Goal: Transaction & Acquisition: Purchase product/service

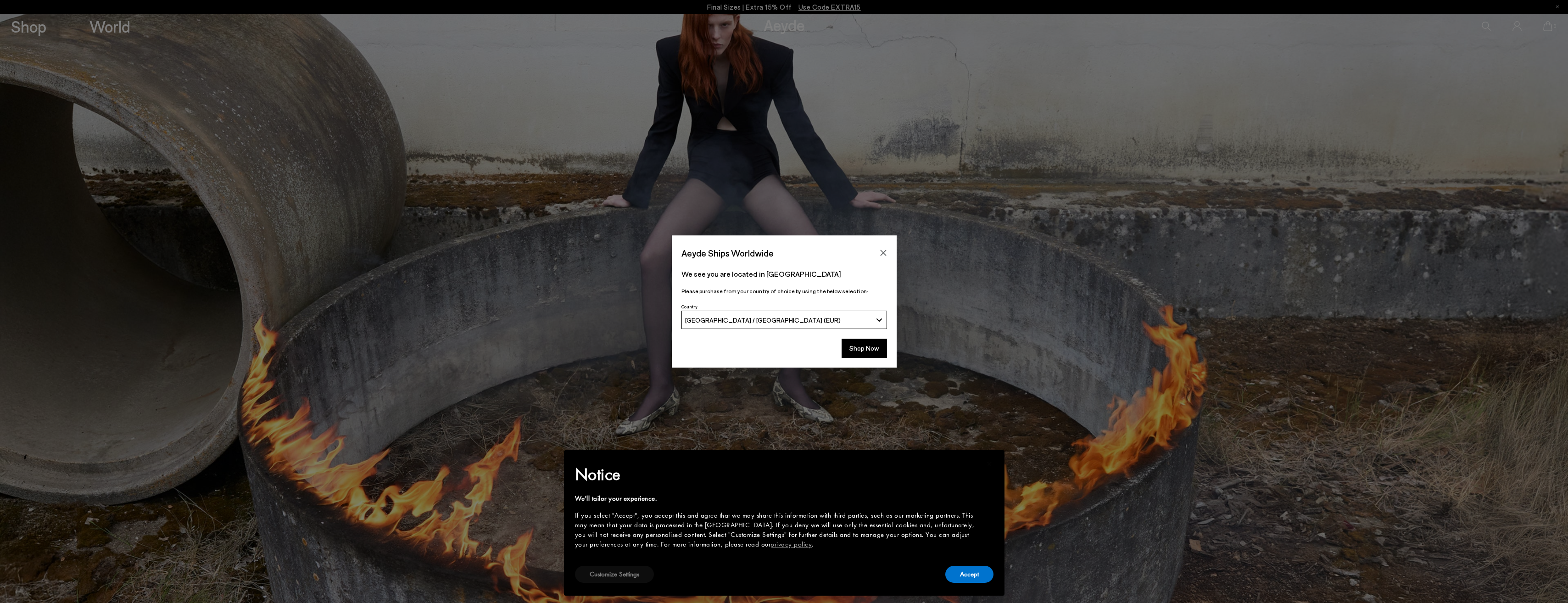
click at [600, 578] on button "Customize Settings" at bounding box center [614, 574] width 79 height 17
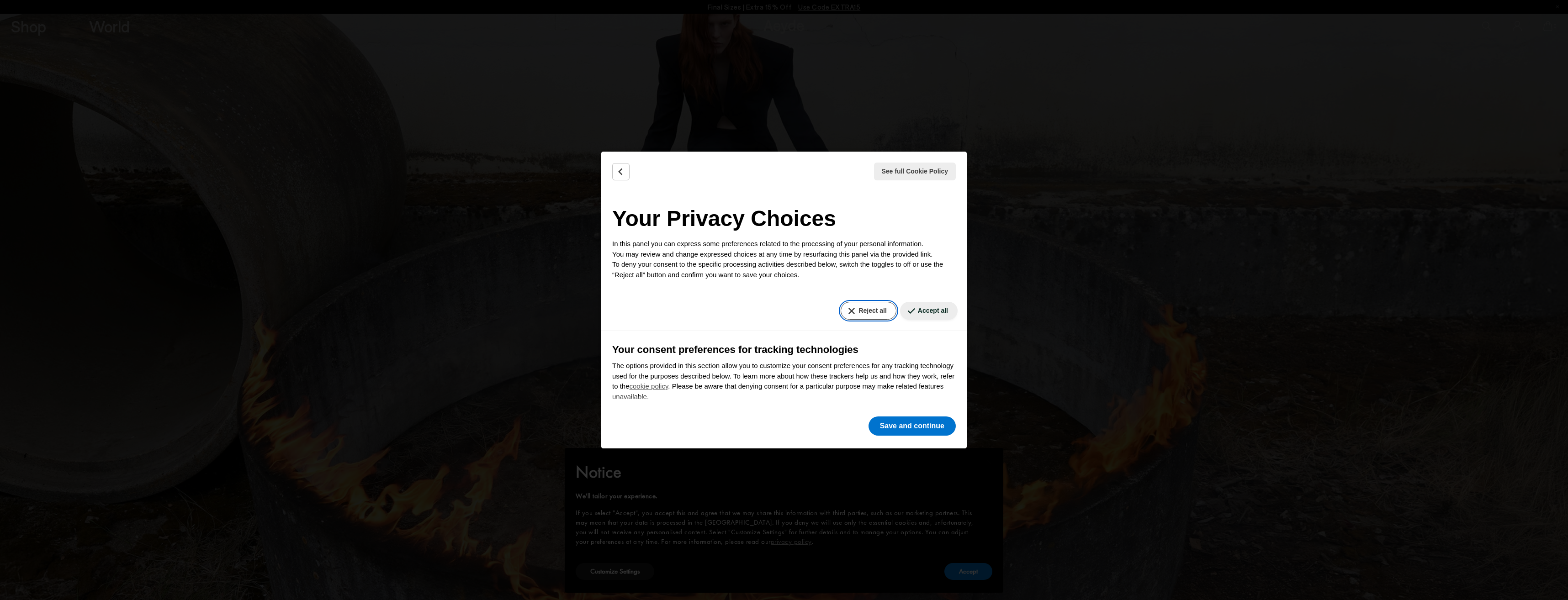
click at [856, 308] on button "Reject all" at bounding box center [868, 311] width 55 height 18
click at [897, 422] on button "Save and continue" at bounding box center [912, 426] width 87 height 19
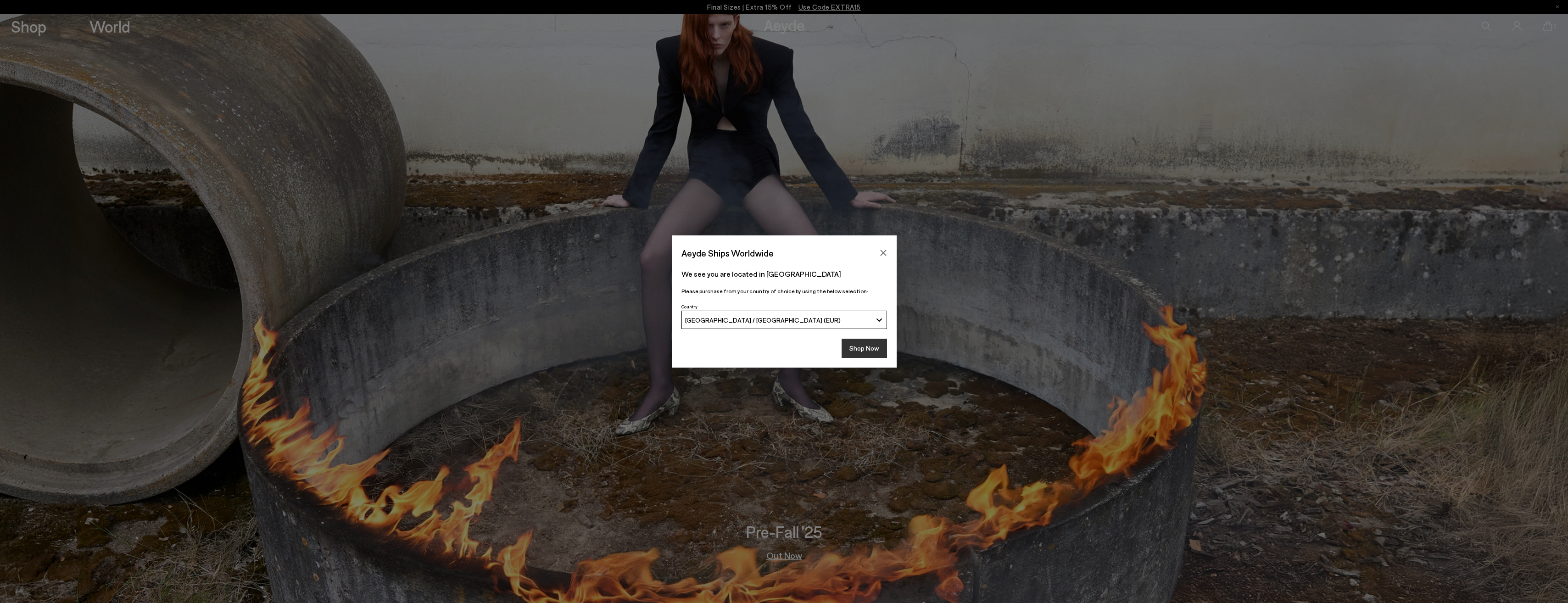
click at [870, 352] on button "Shop Now" at bounding box center [864, 348] width 45 height 20
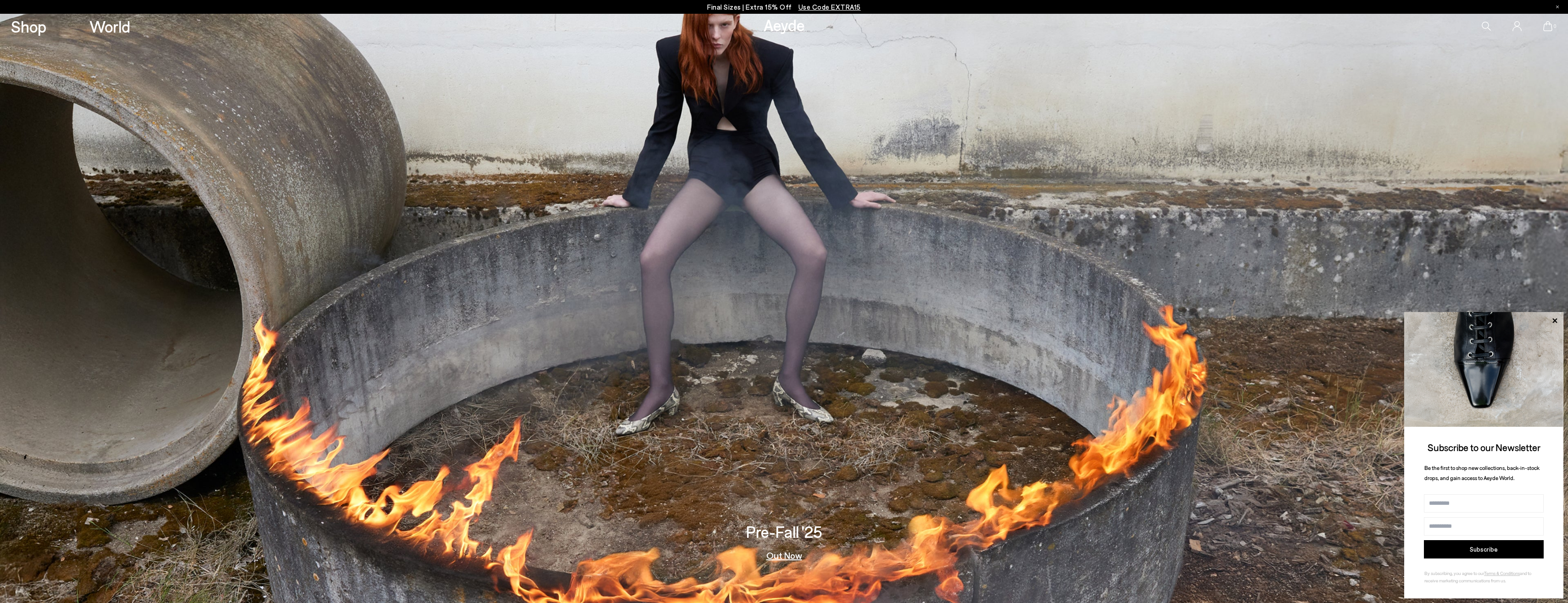
click at [783, 556] on link "Out Now" at bounding box center [784, 555] width 36 height 9
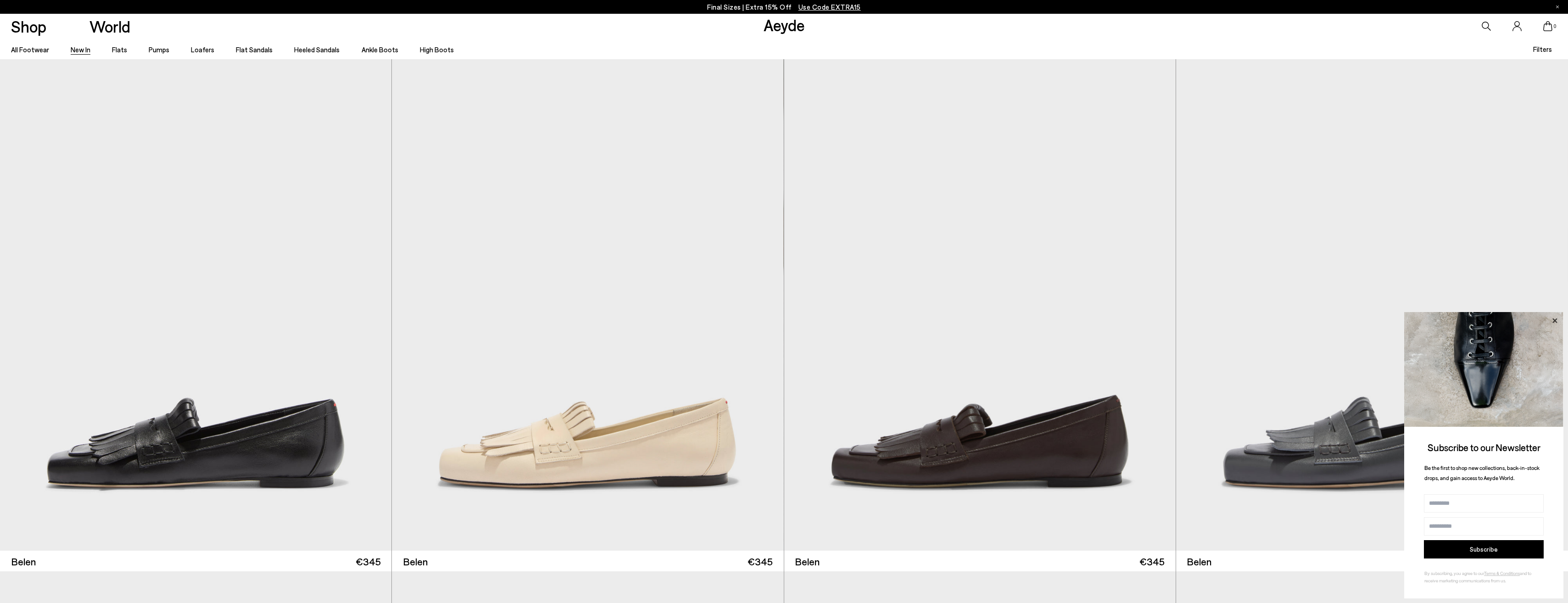
click at [1556, 320] on icon at bounding box center [1554, 320] width 12 height 12
click at [1552, 319] on icon at bounding box center [1554, 320] width 12 height 12
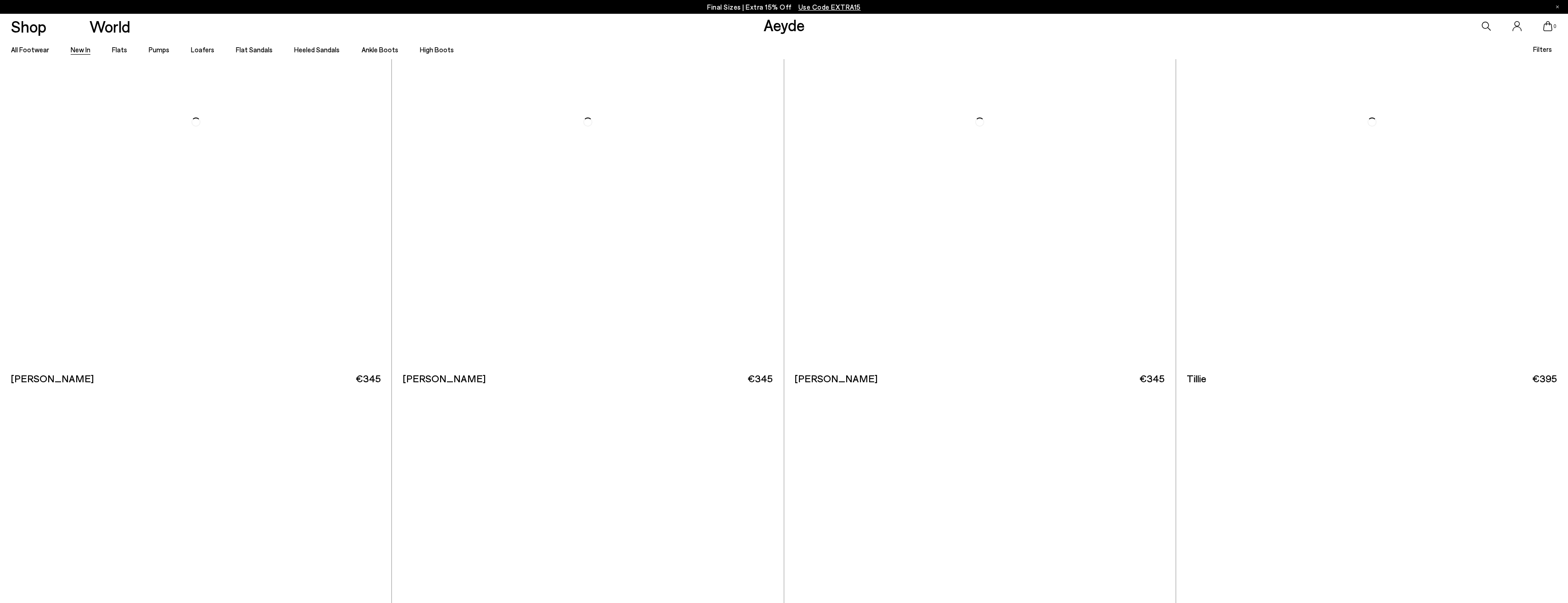
scroll to position [3800, 0]
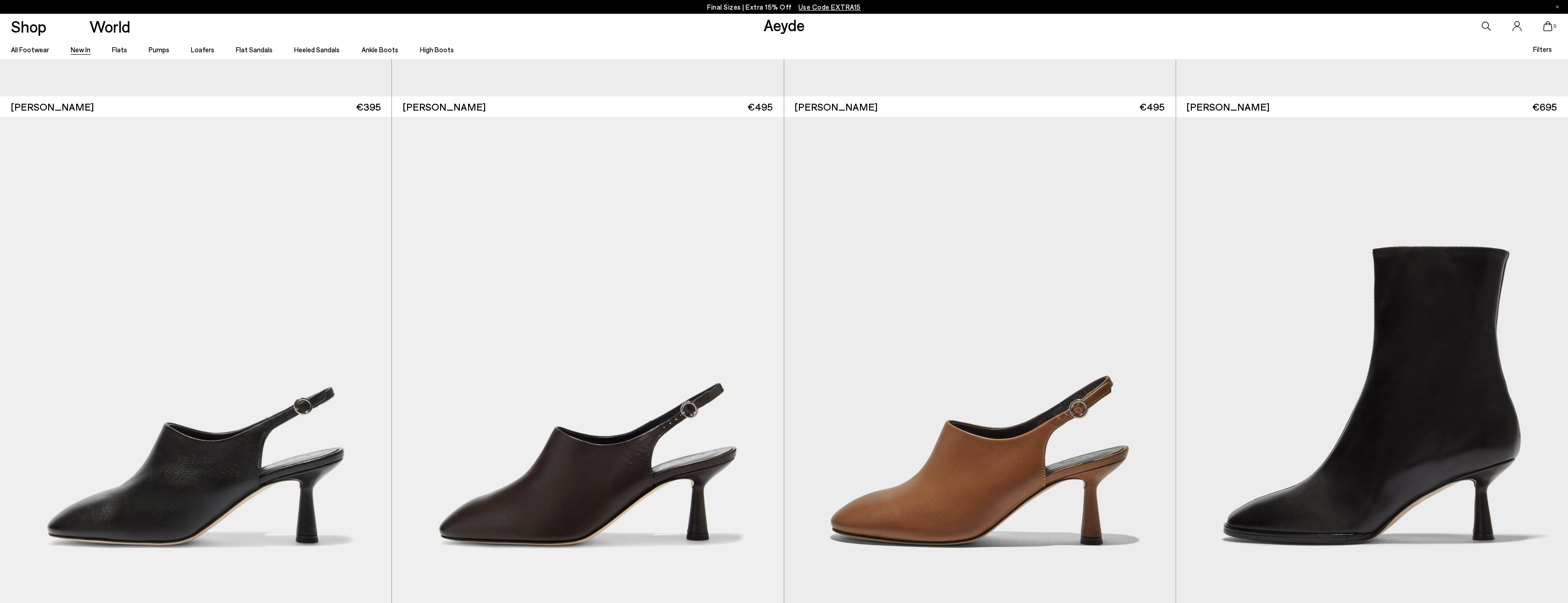
scroll to position [5172, 0]
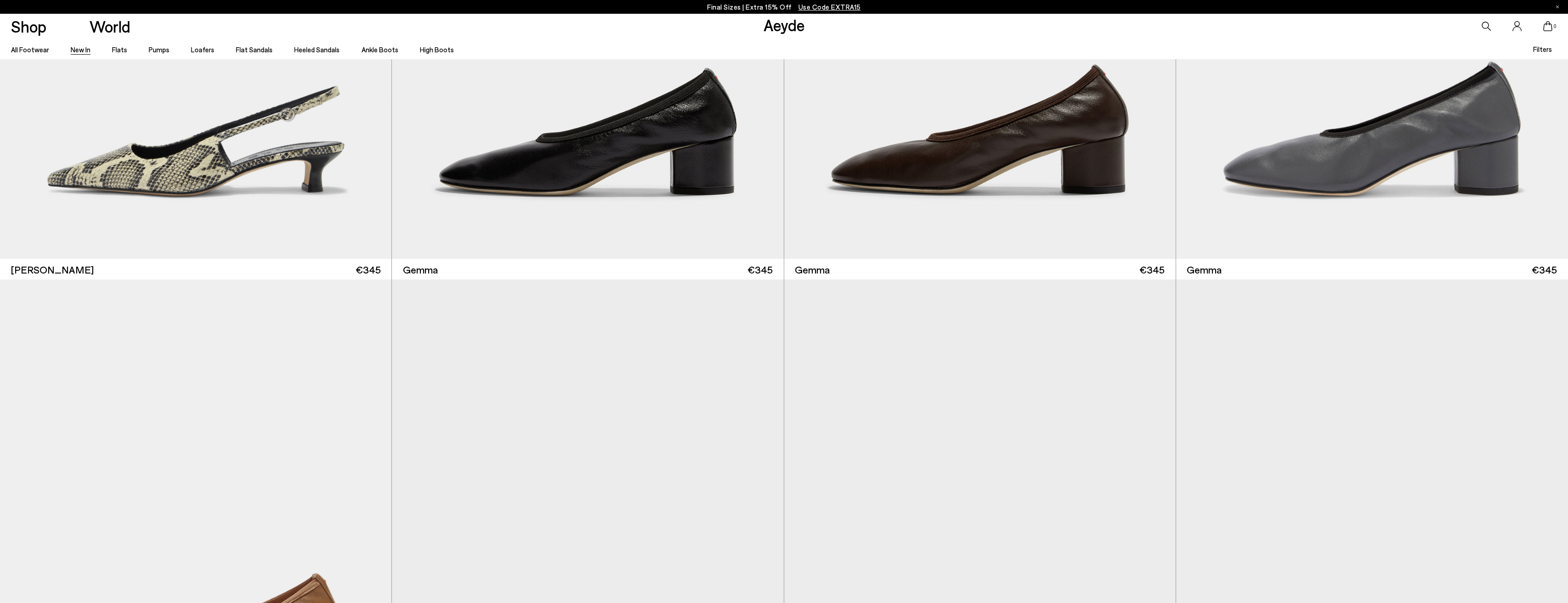
scroll to position [10474, 0]
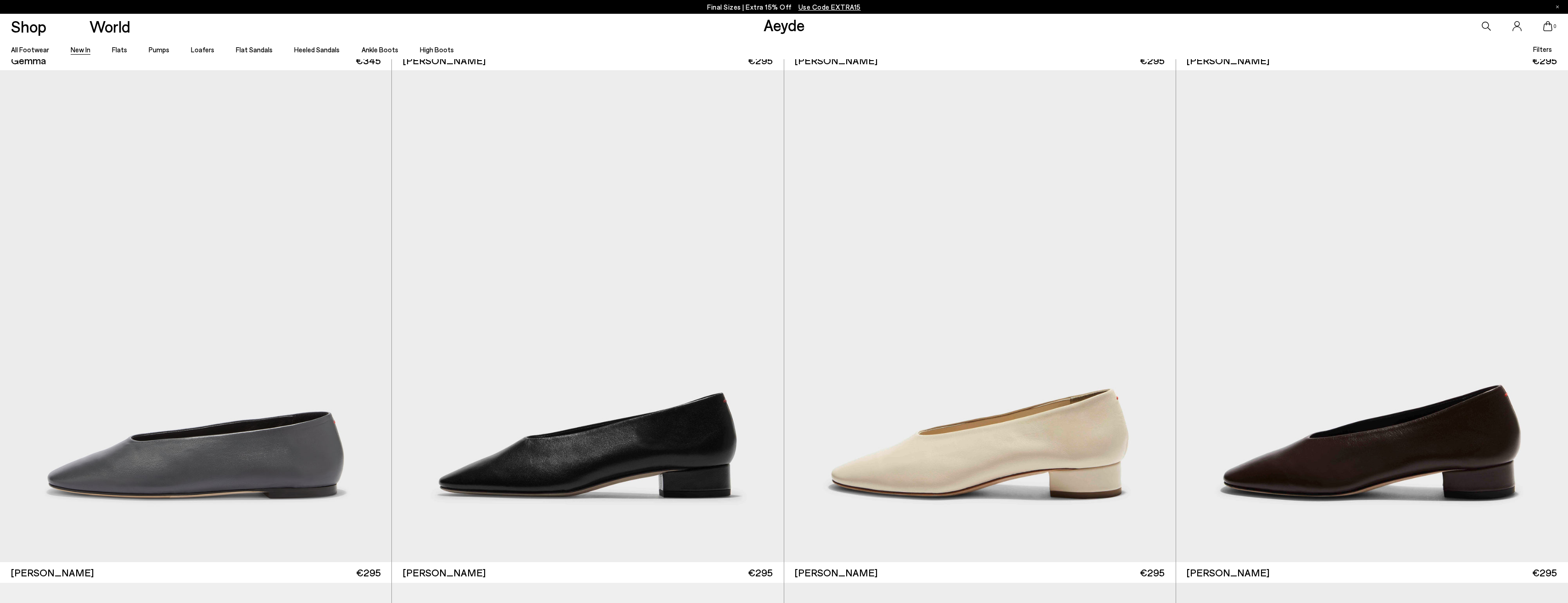
scroll to position [5520, 0]
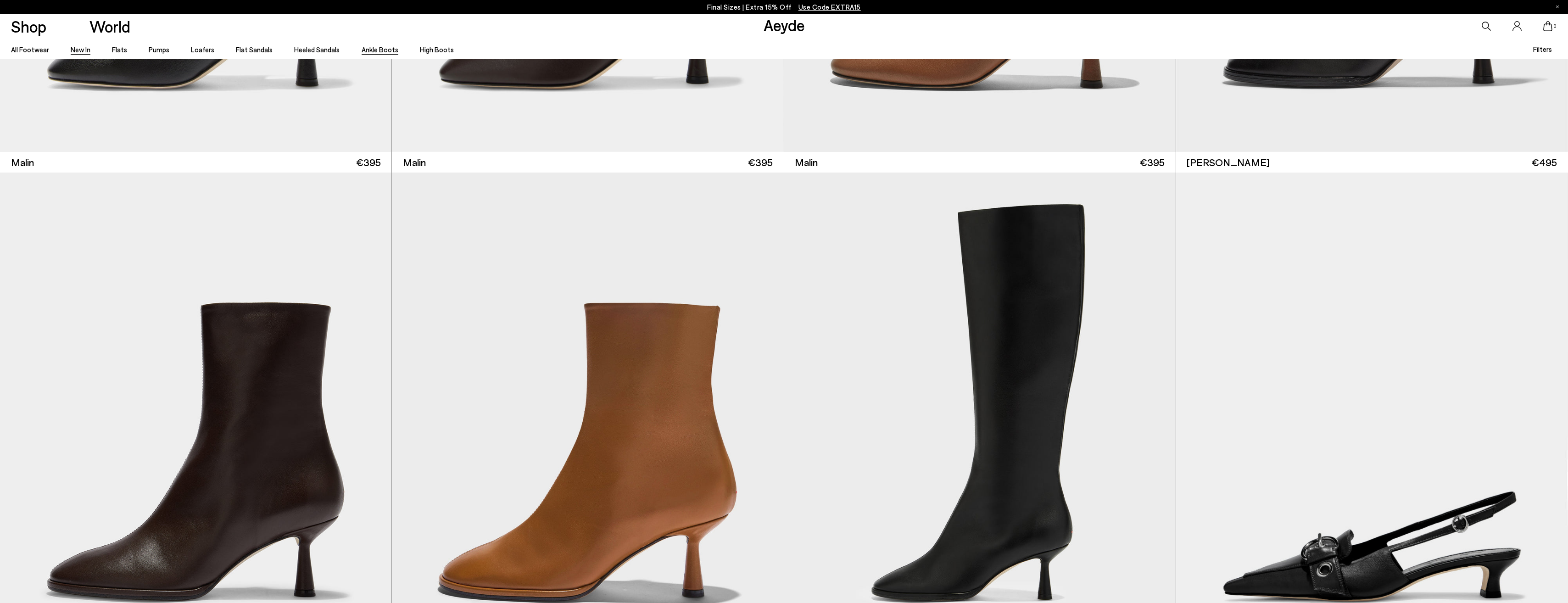
click at [382, 51] on link "Ankle Boots" at bounding box center [380, 49] width 37 height 8
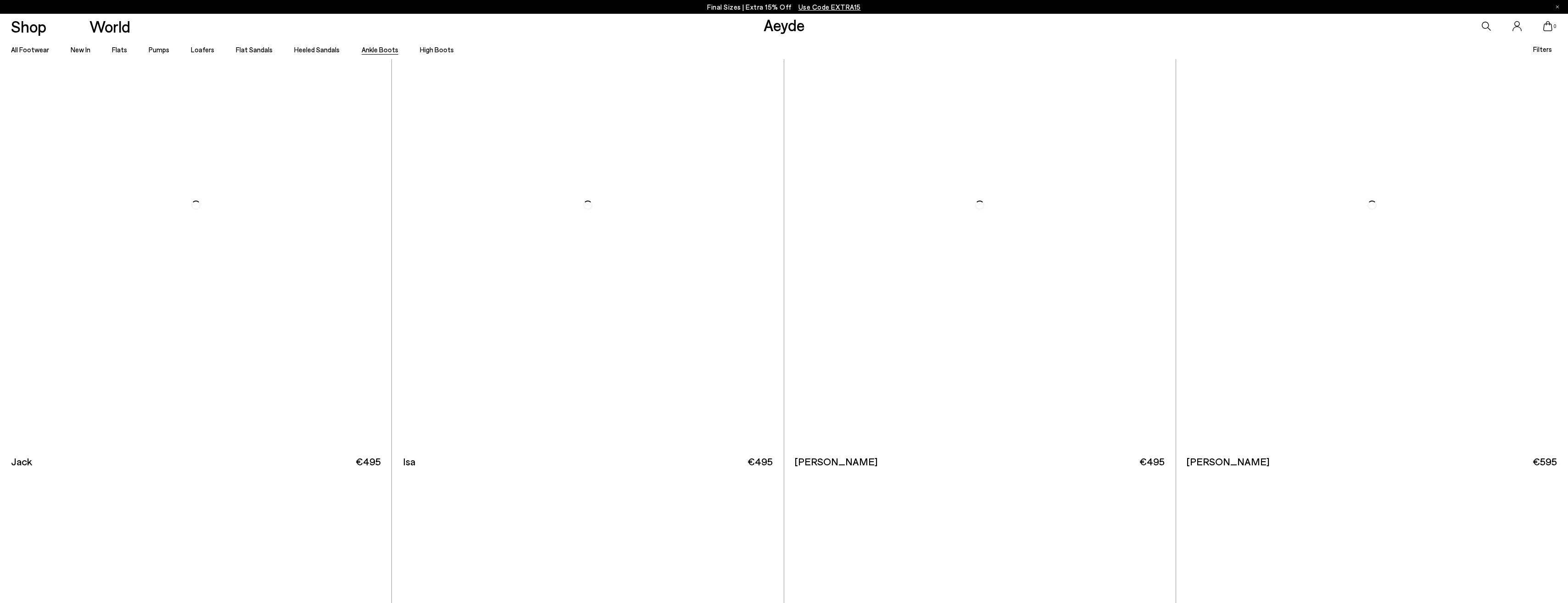
scroll to position [3550, 0]
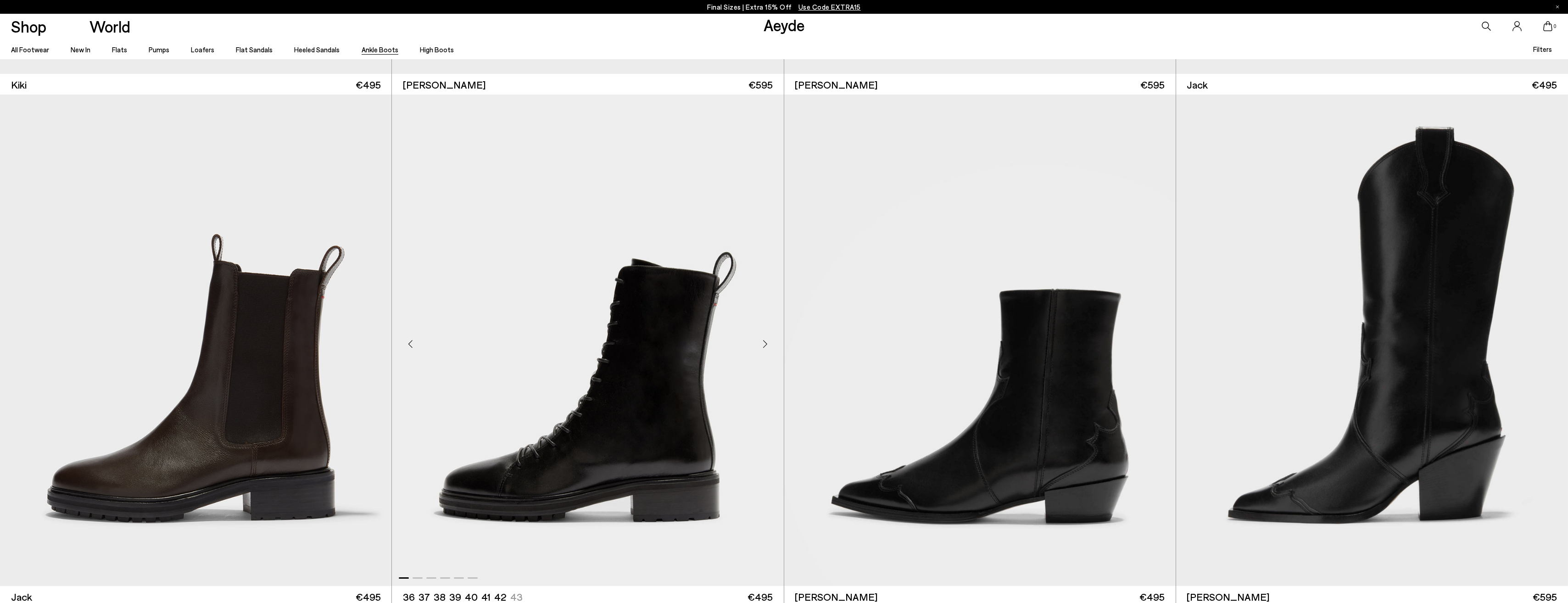
click at [677, 413] on img "1 / 6" at bounding box center [587, 340] width 392 height 491
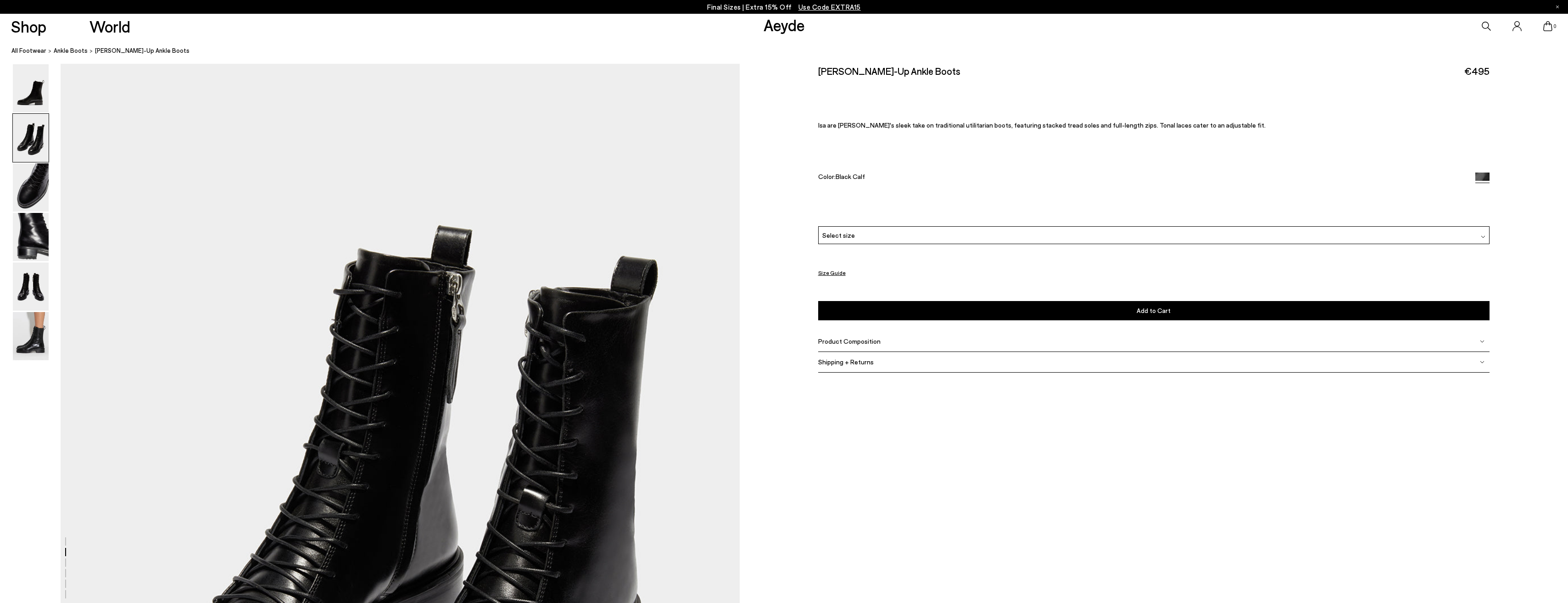
scroll to position [725, 0]
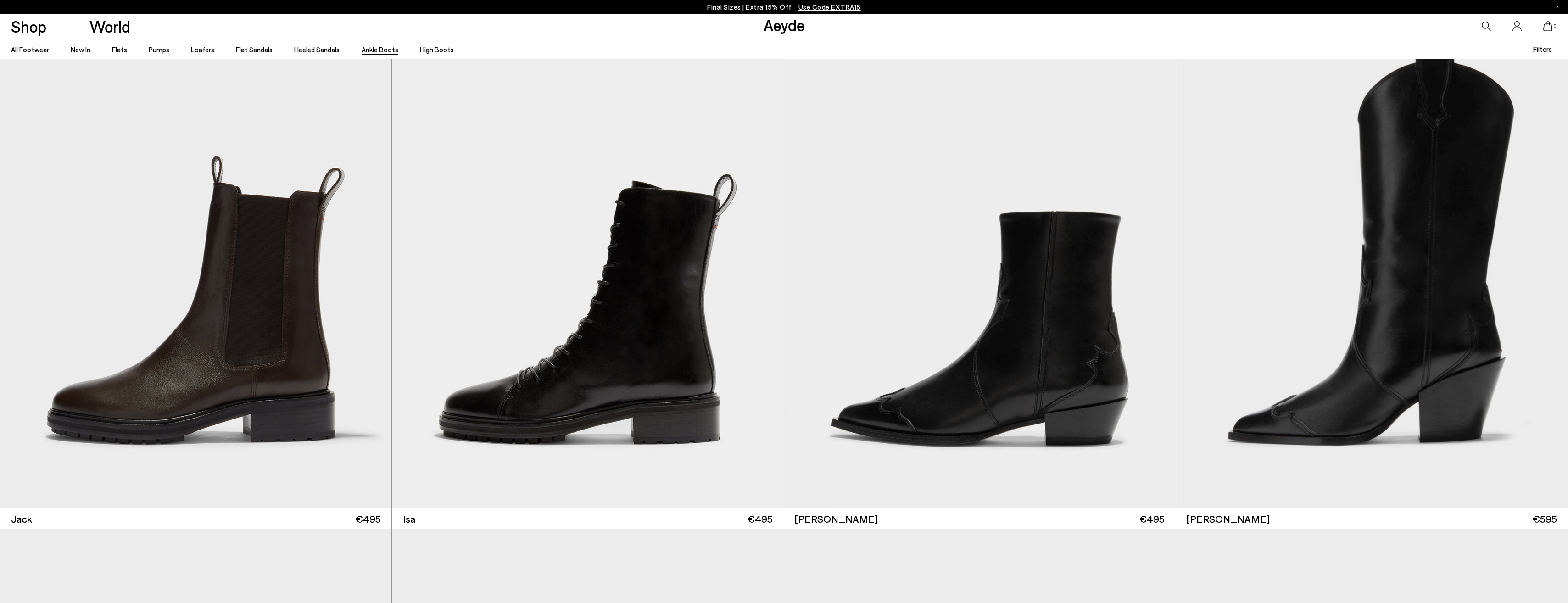
scroll to position [3595, 0]
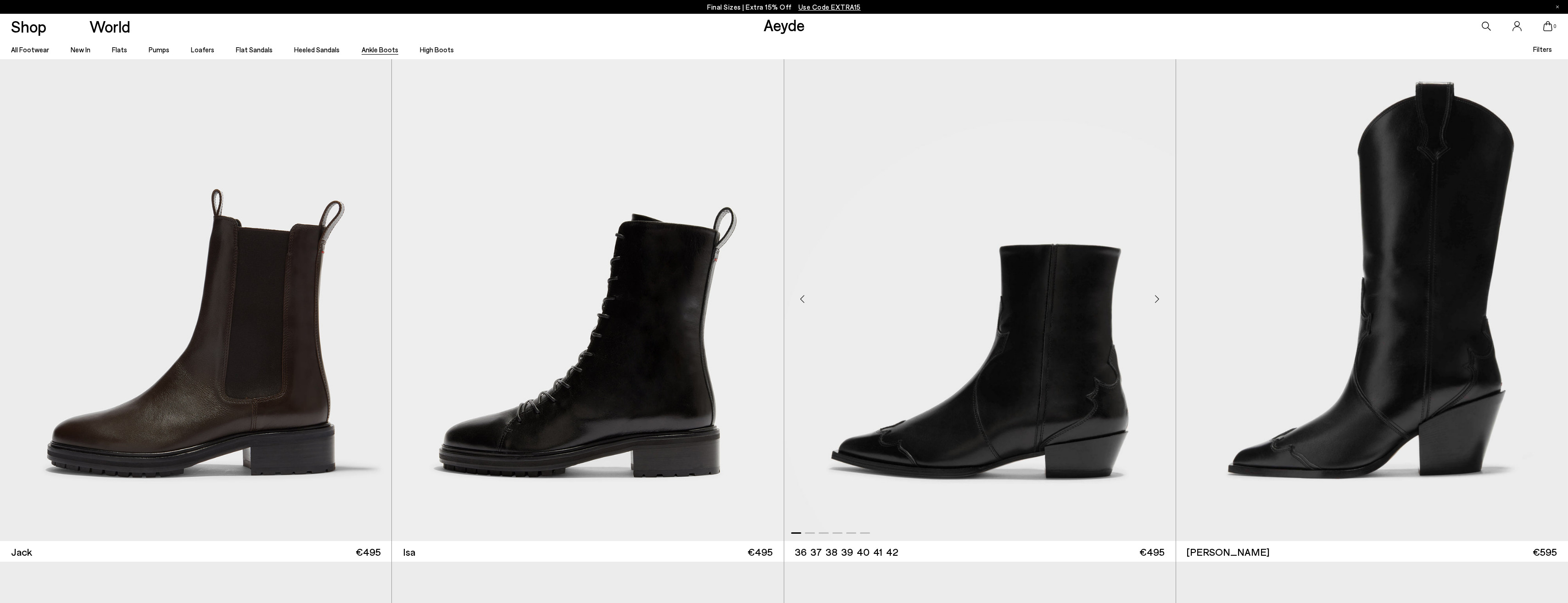
click at [1157, 295] on div "Next slide" at bounding box center [1157, 299] width 28 height 28
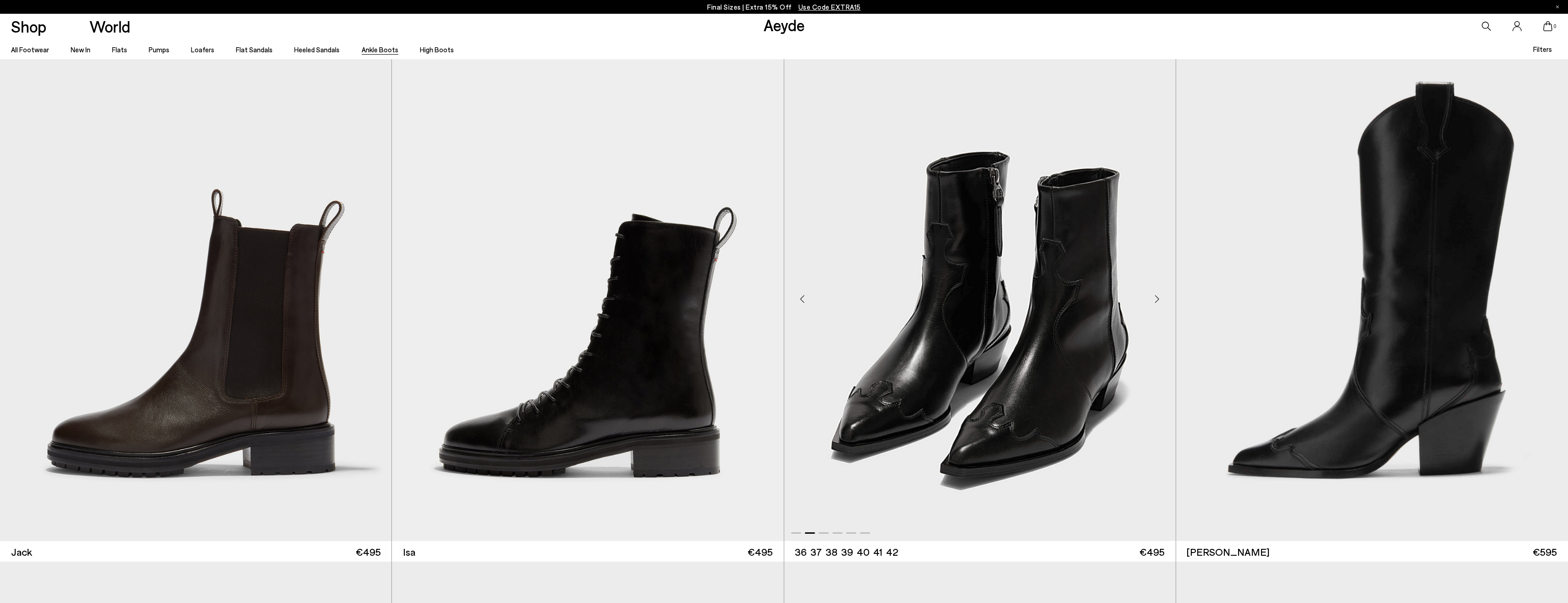
click at [1157, 295] on div "Next slide" at bounding box center [1157, 299] width 28 height 28
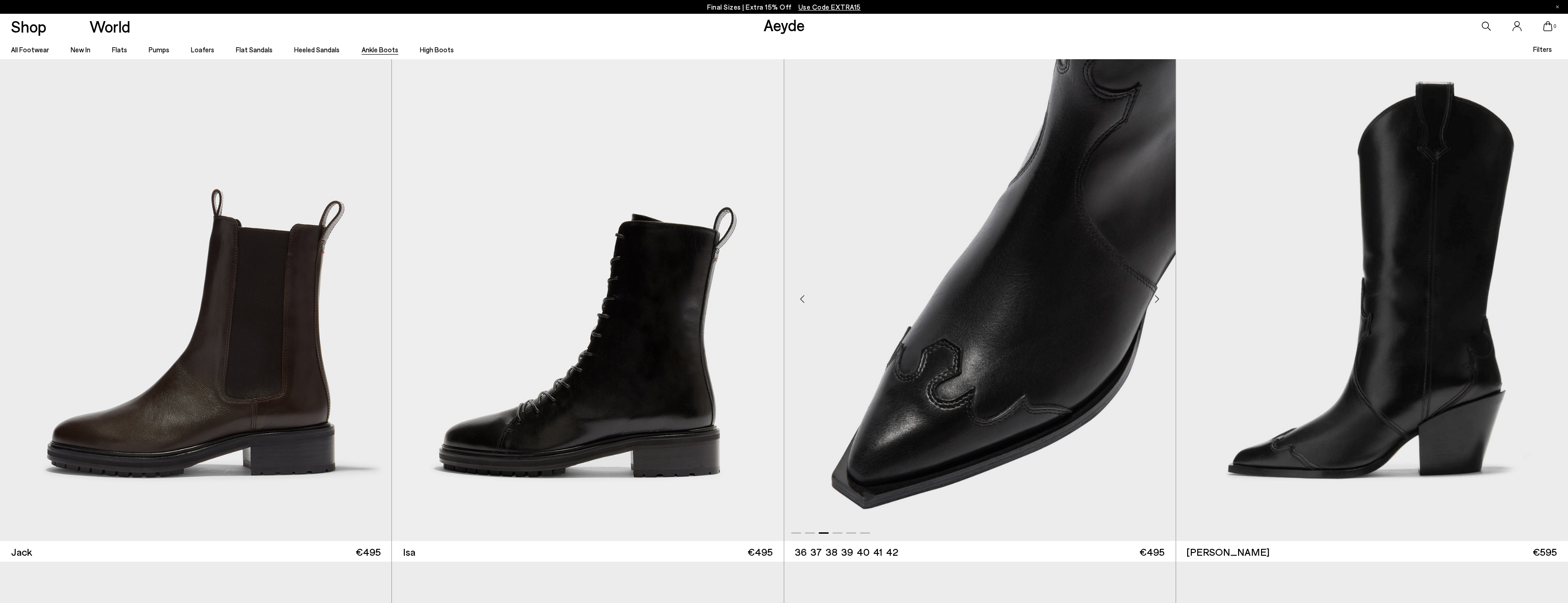
click at [1157, 295] on div "Next slide" at bounding box center [1157, 299] width 28 height 28
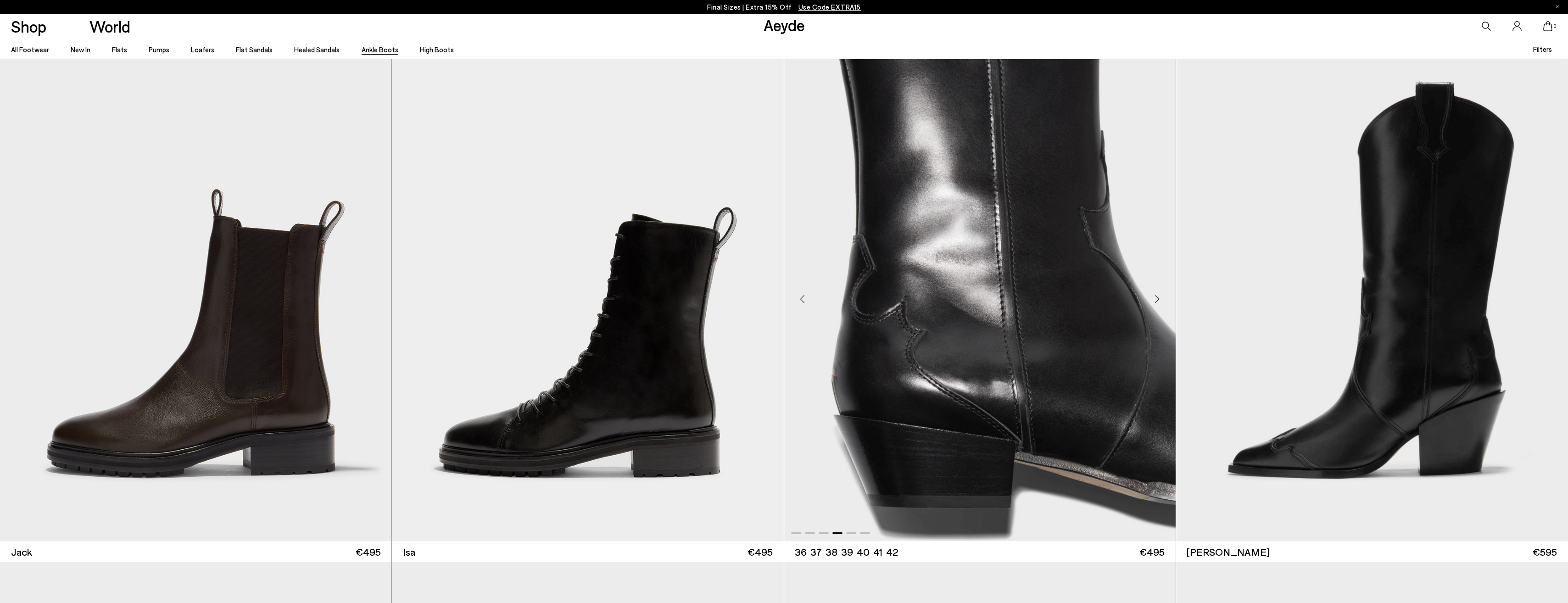
click at [1157, 295] on div "Next slide" at bounding box center [1157, 299] width 28 height 28
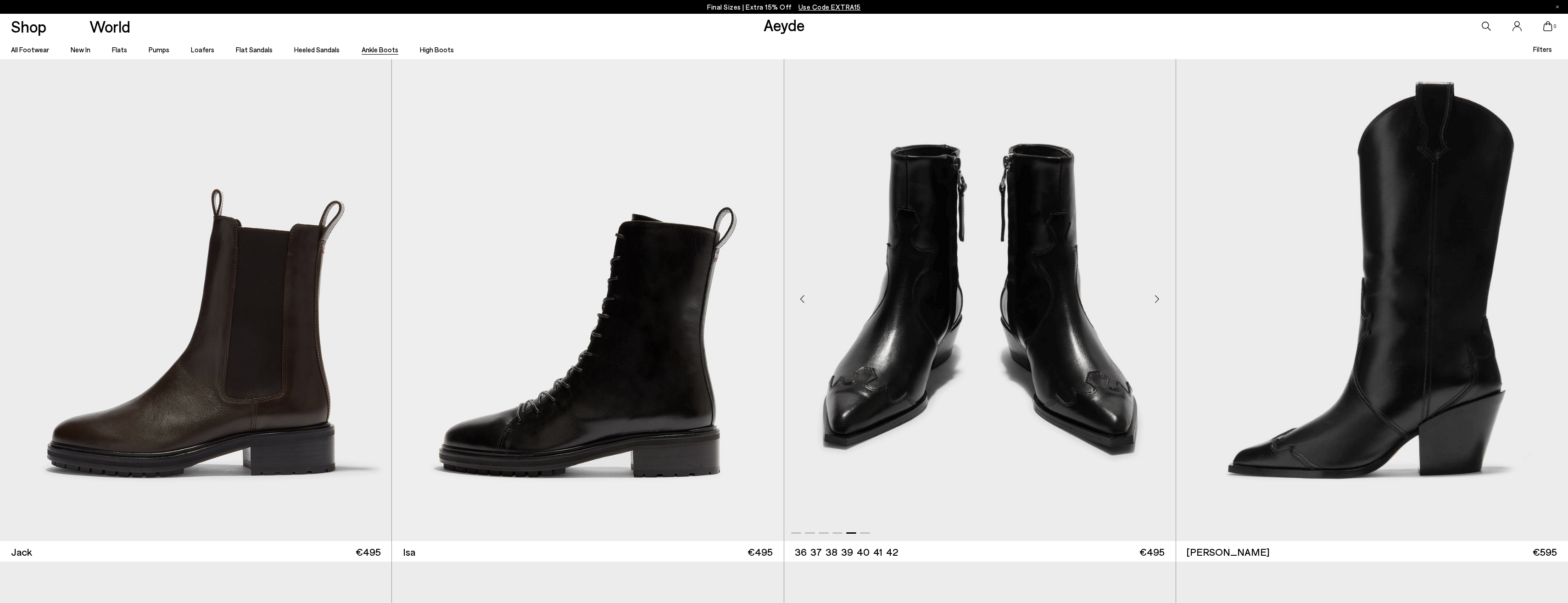
click at [1157, 295] on div "Next slide" at bounding box center [1157, 299] width 28 height 28
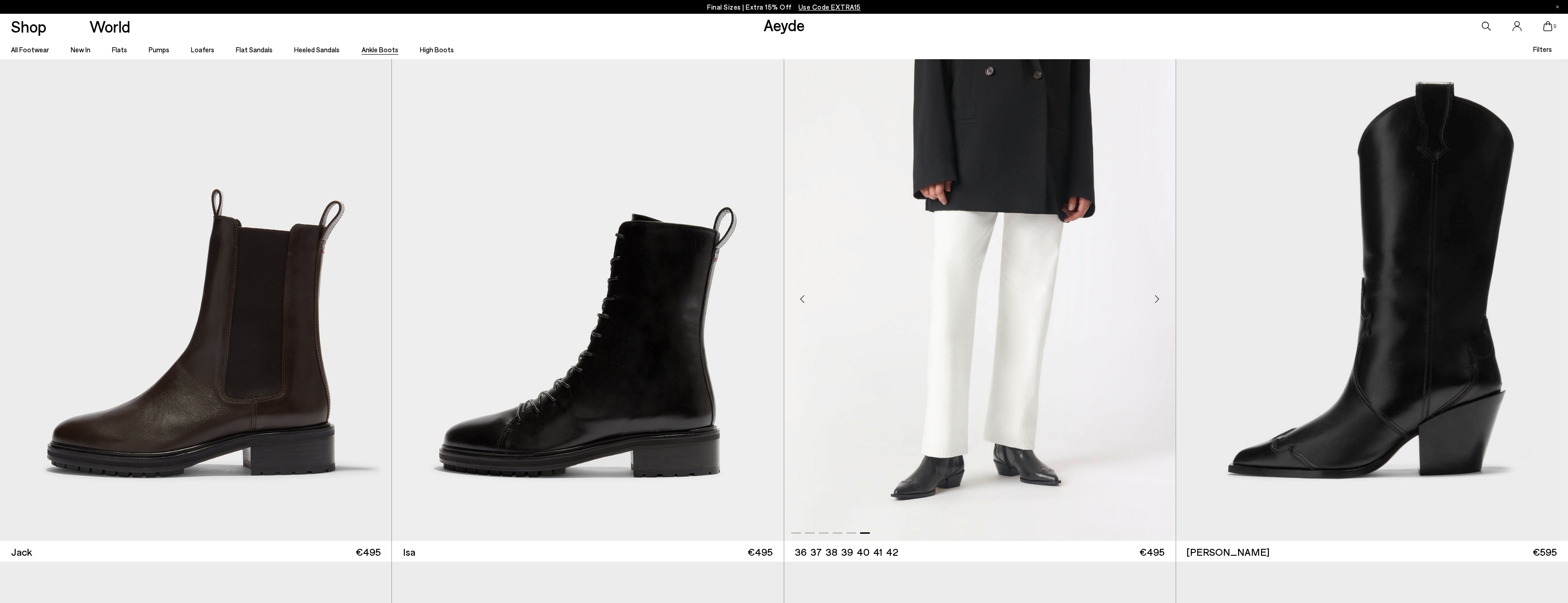
click at [1157, 295] on div "Next slide" at bounding box center [1157, 299] width 28 height 28
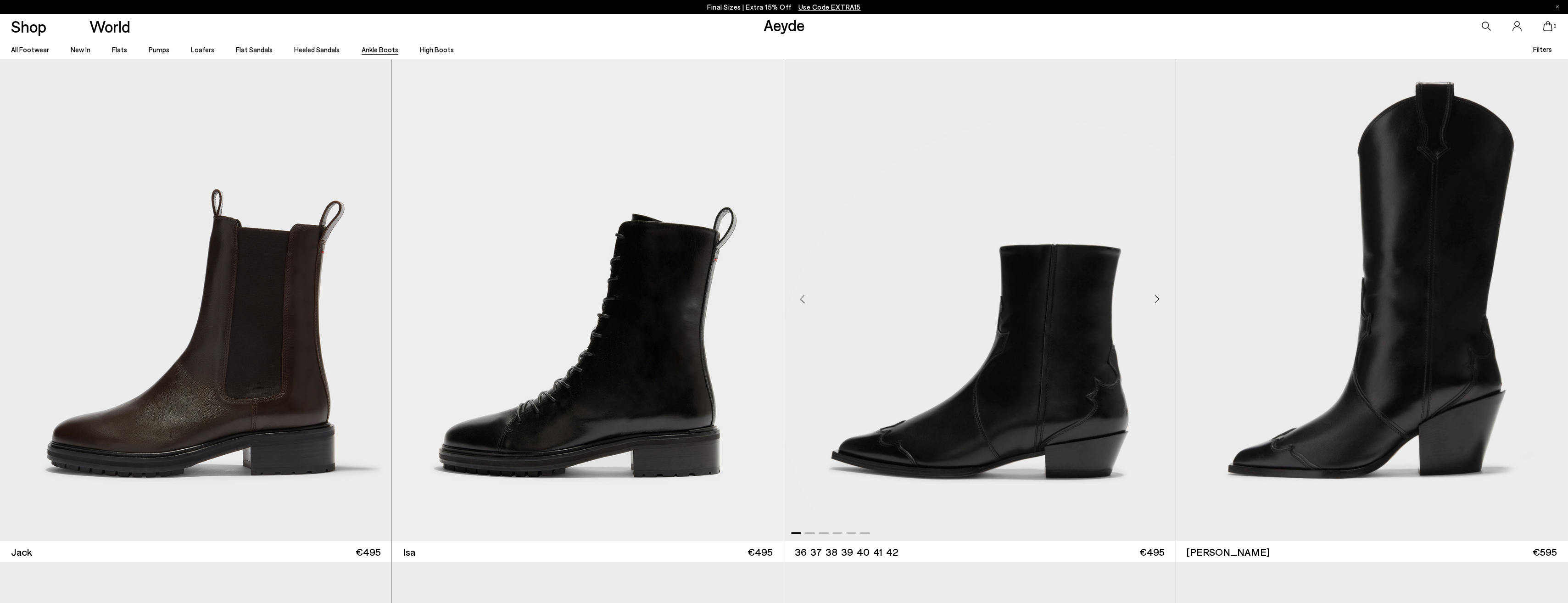
click at [1157, 295] on div "Next slide" at bounding box center [1157, 299] width 28 height 28
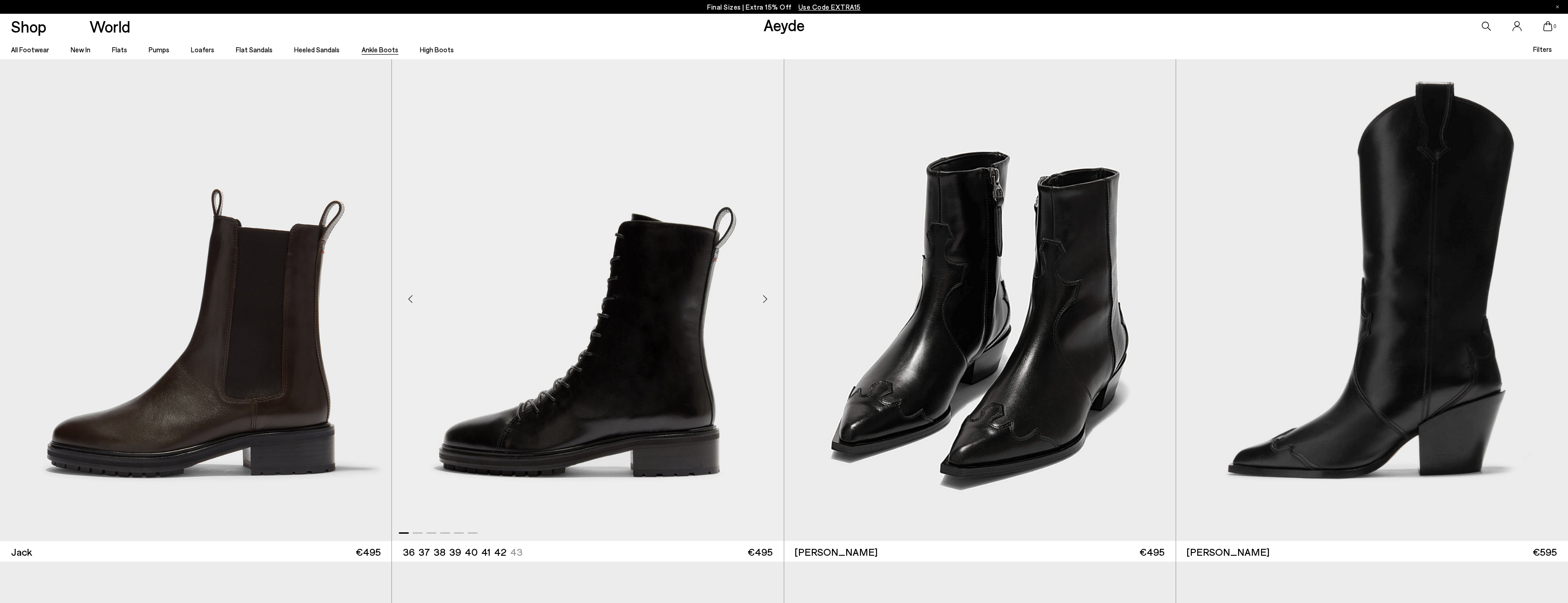
click at [767, 301] on div "Next slide" at bounding box center [766, 299] width 28 height 28
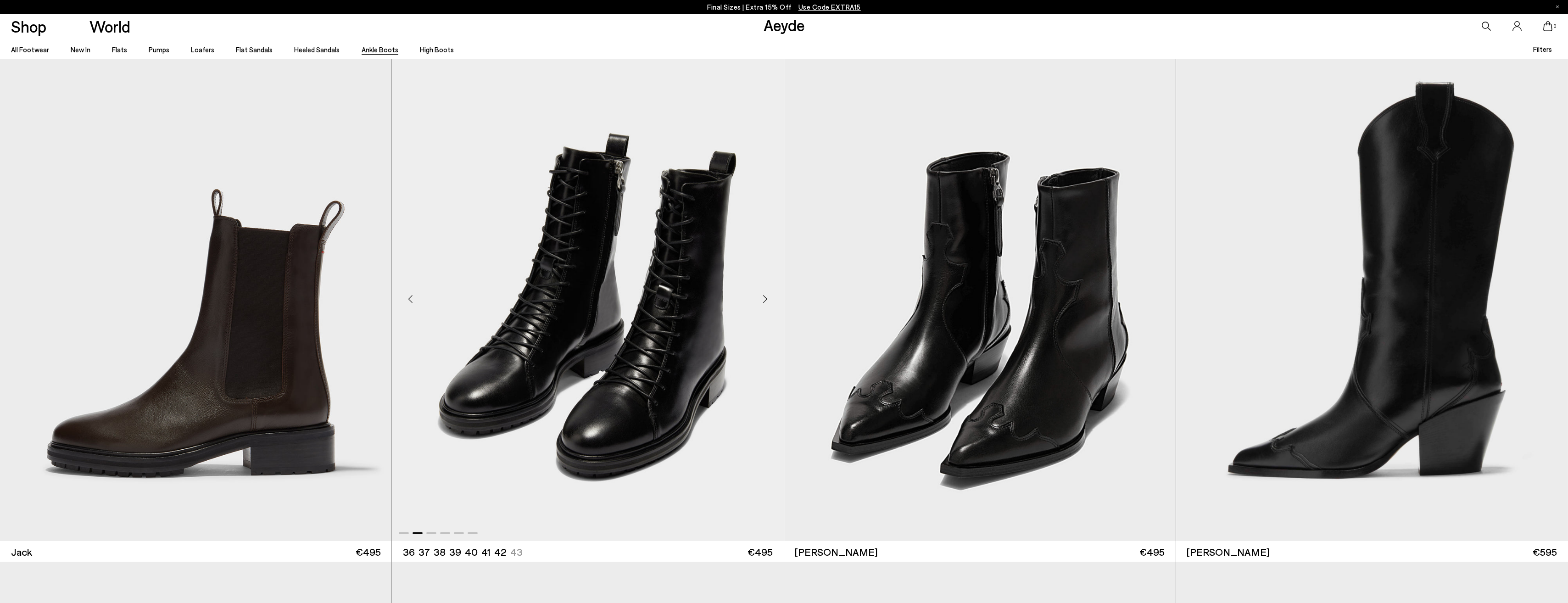
click at [767, 301] on div "Next slide" at bounding box center [766, 299] width 28 height 28
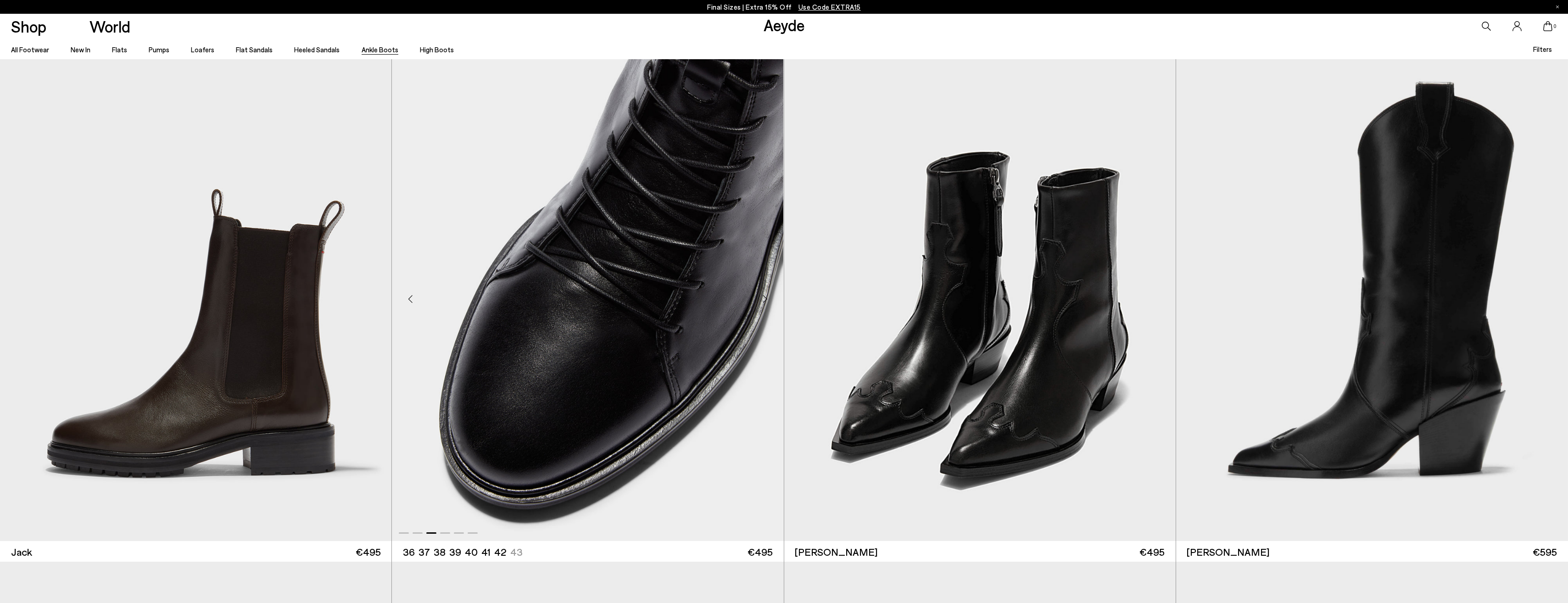
click at [767, 301] on div "Next slide" at bounding box center [766, 299] width 28 height 28
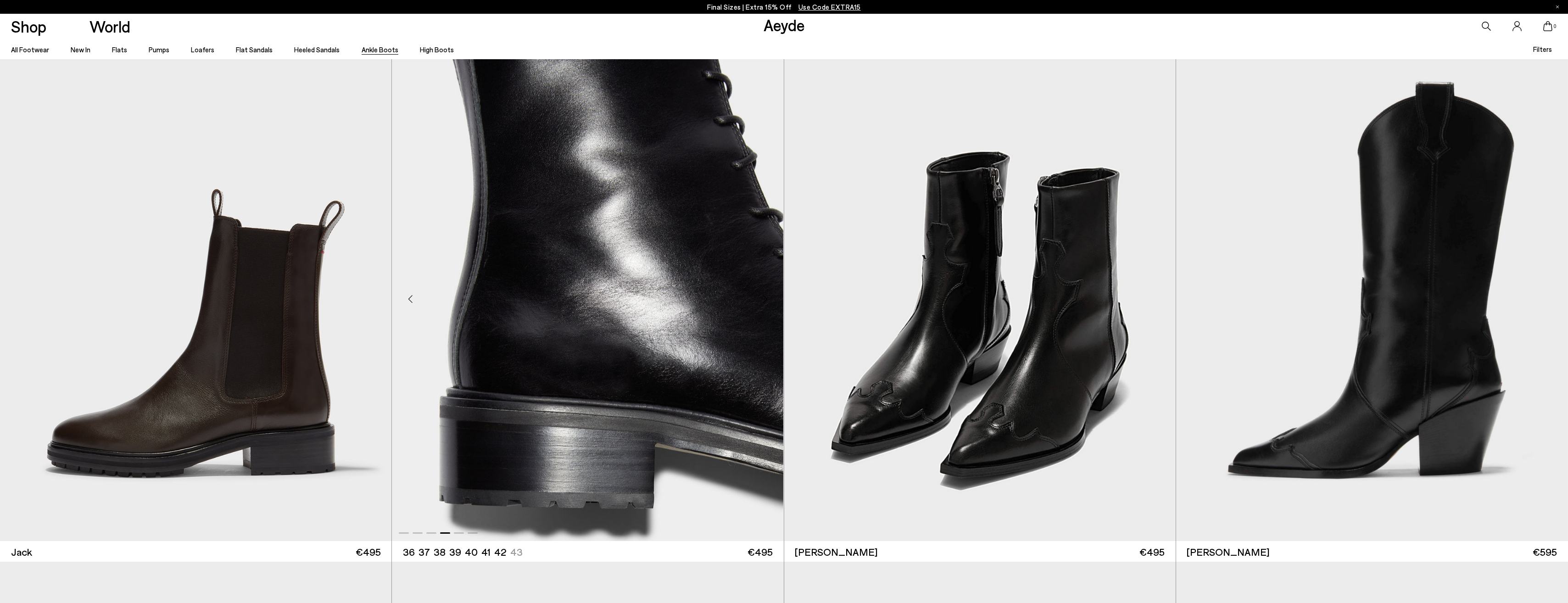
click at [767, 301] on div "Next slide" at bounding box center [766, 299] width 28 height 28
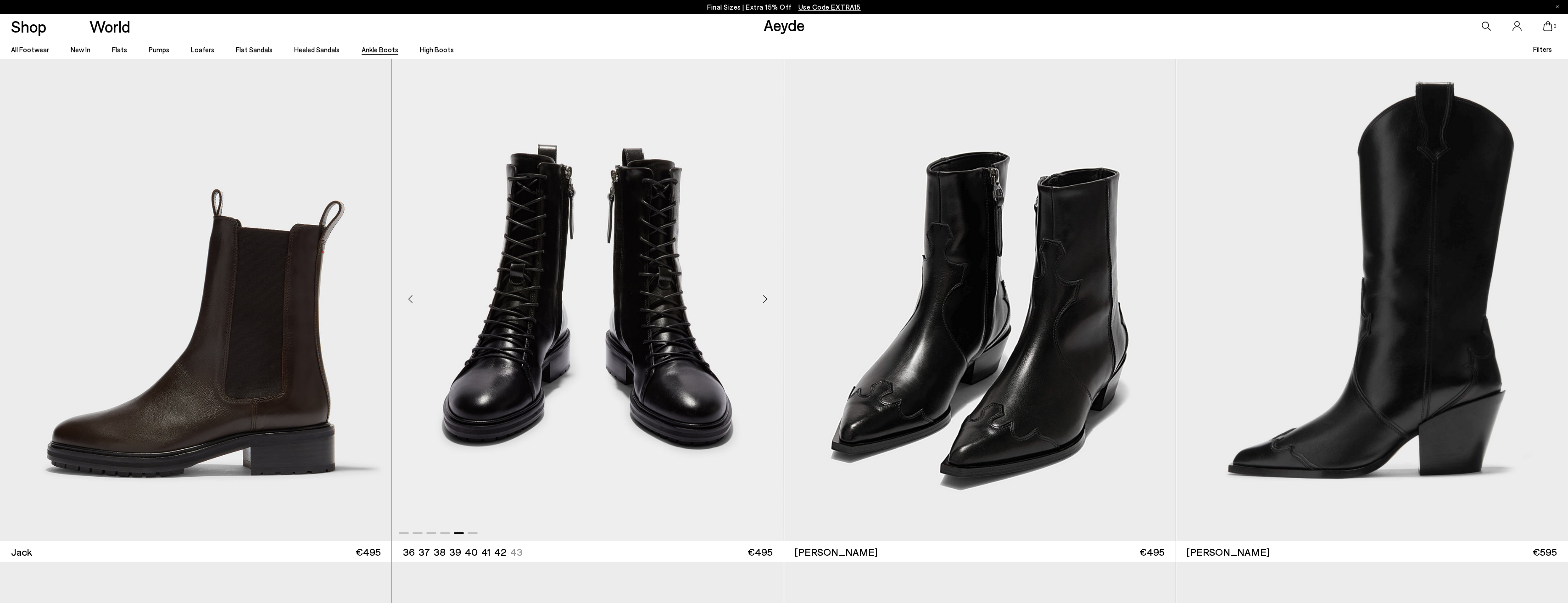
click at [767, 301] on div "Next slide" at bounding box center [766, 299] width 28 height 28
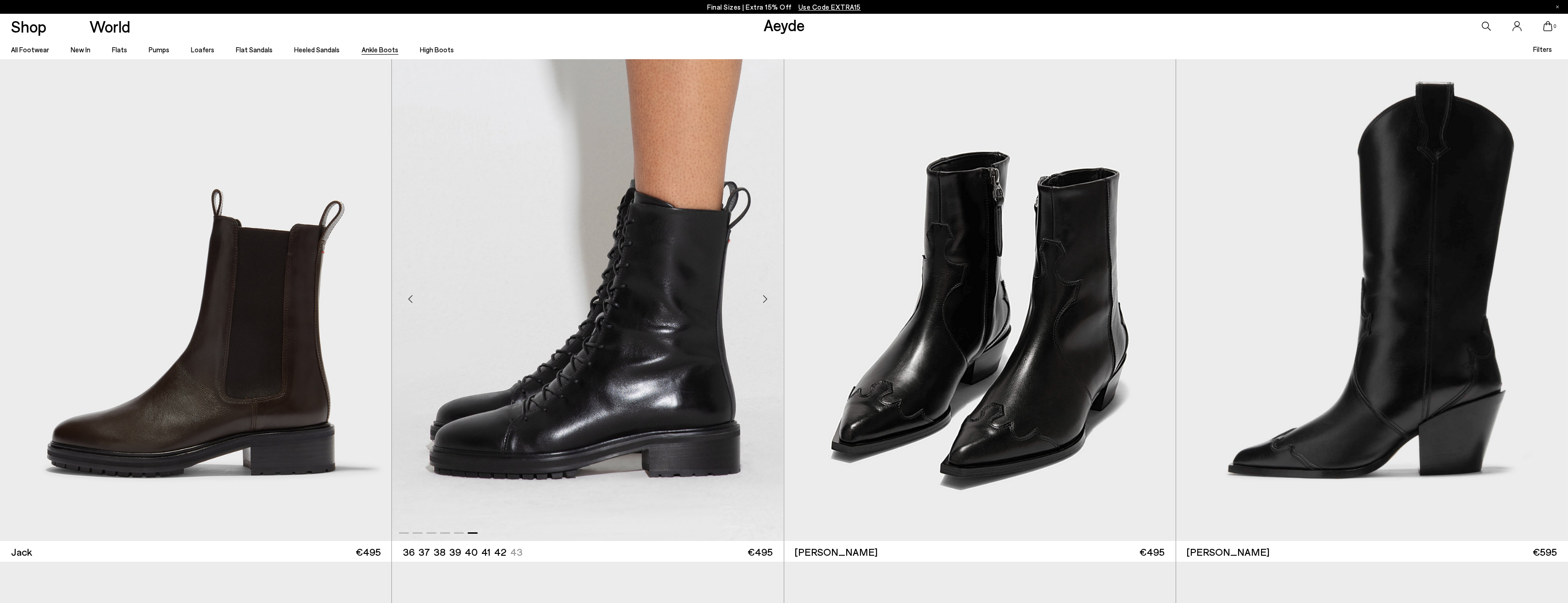
click at [767, 301] on div "Next slide" at bounding box center [766, 299] width 28 height 28
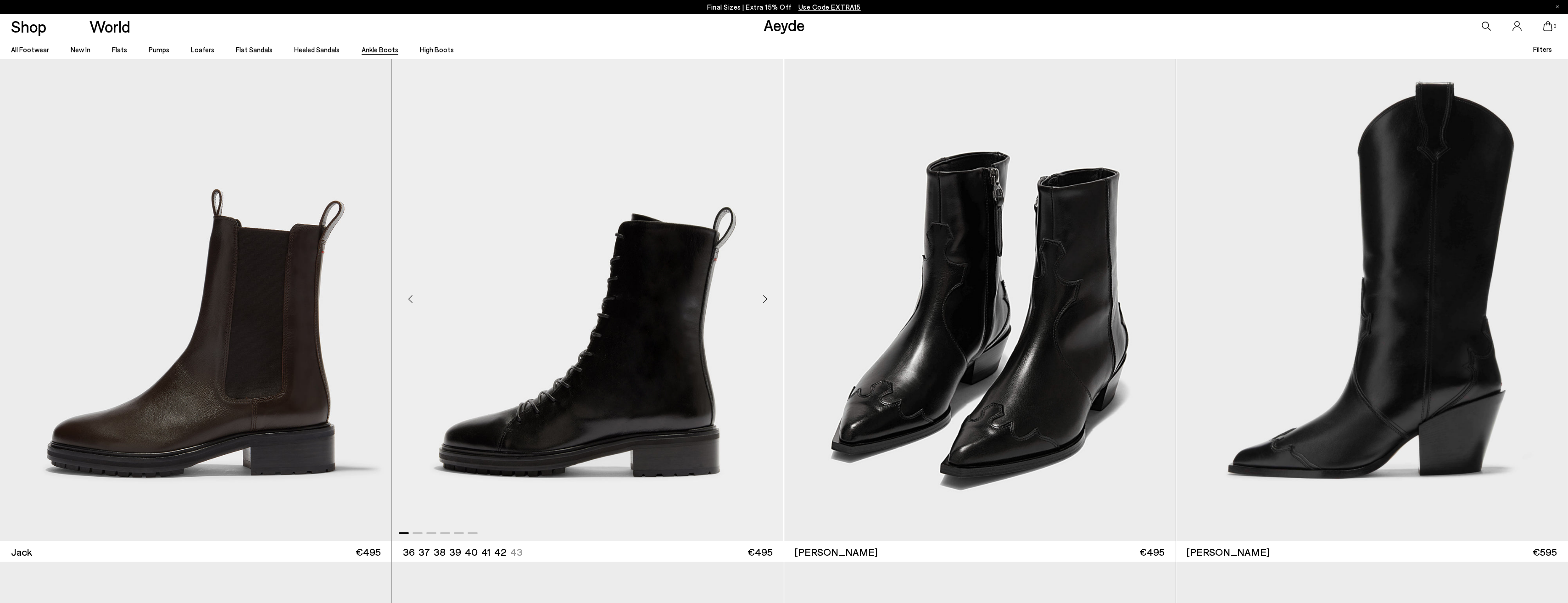
click at [767, 301] on div "Next slide" at bounding box center [766, 299] width 28 height 28
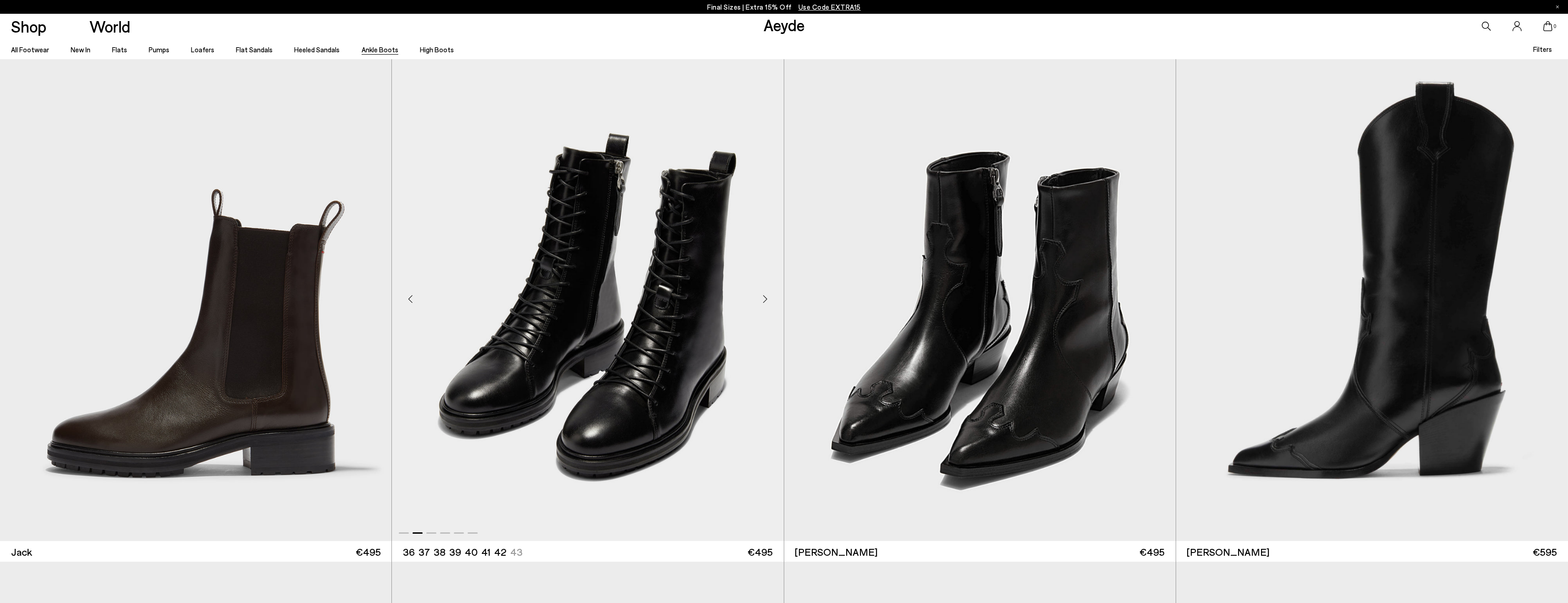
click at [767, 301] on div "Next slide" at bounding box center [766, 299] width 28 height 28
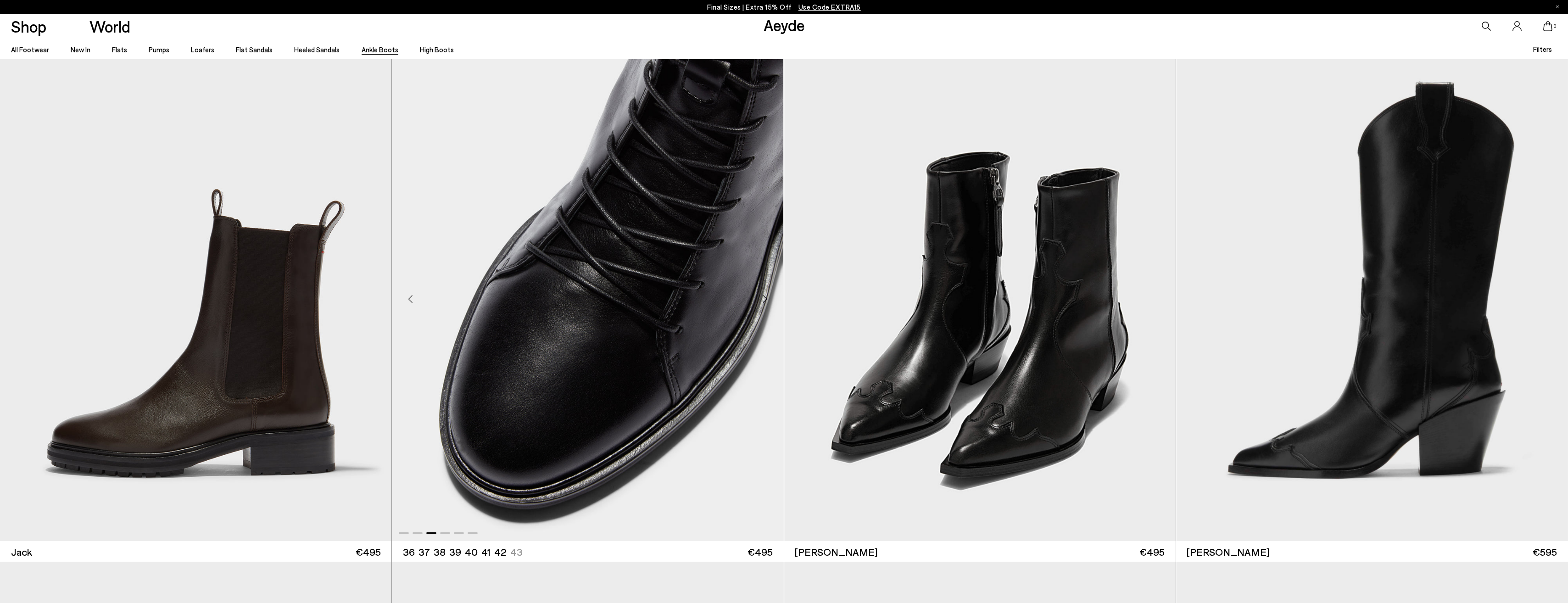
click at [767, 301] on div "Next slide" at bounding box center [766, 299] width 28 height 28
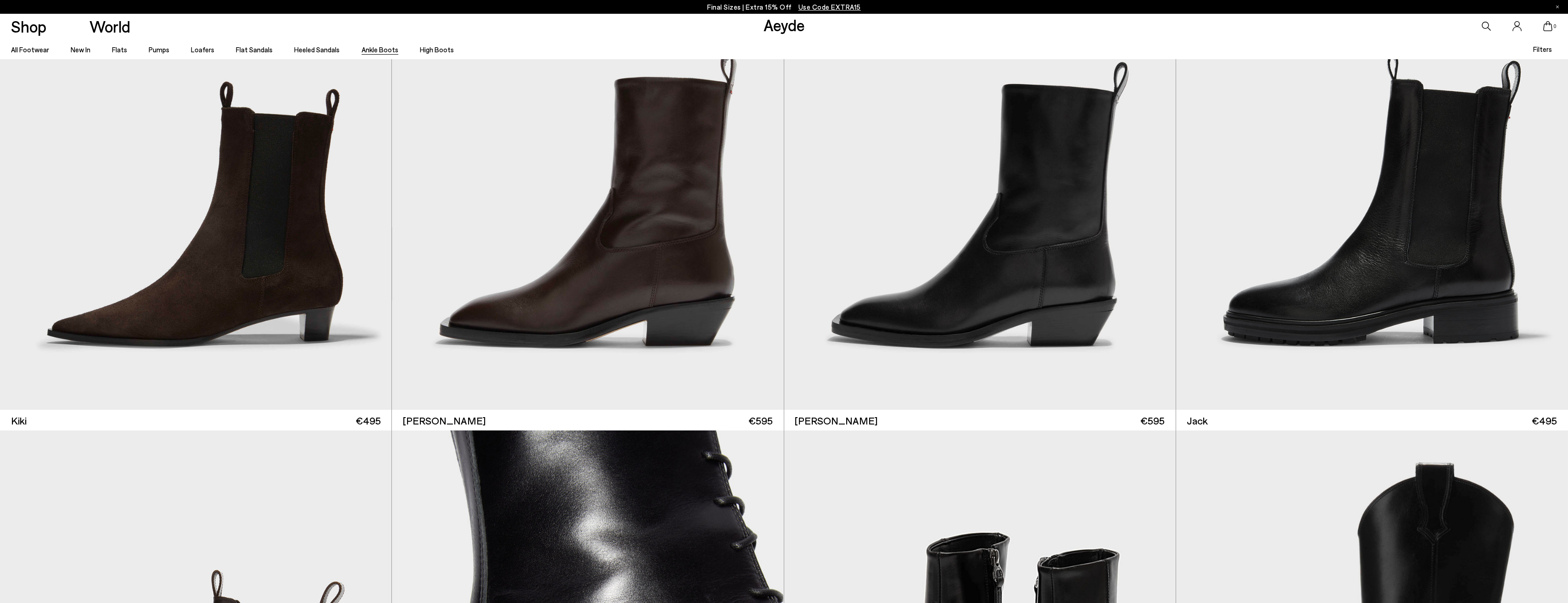
scroll to position [3185, 0]
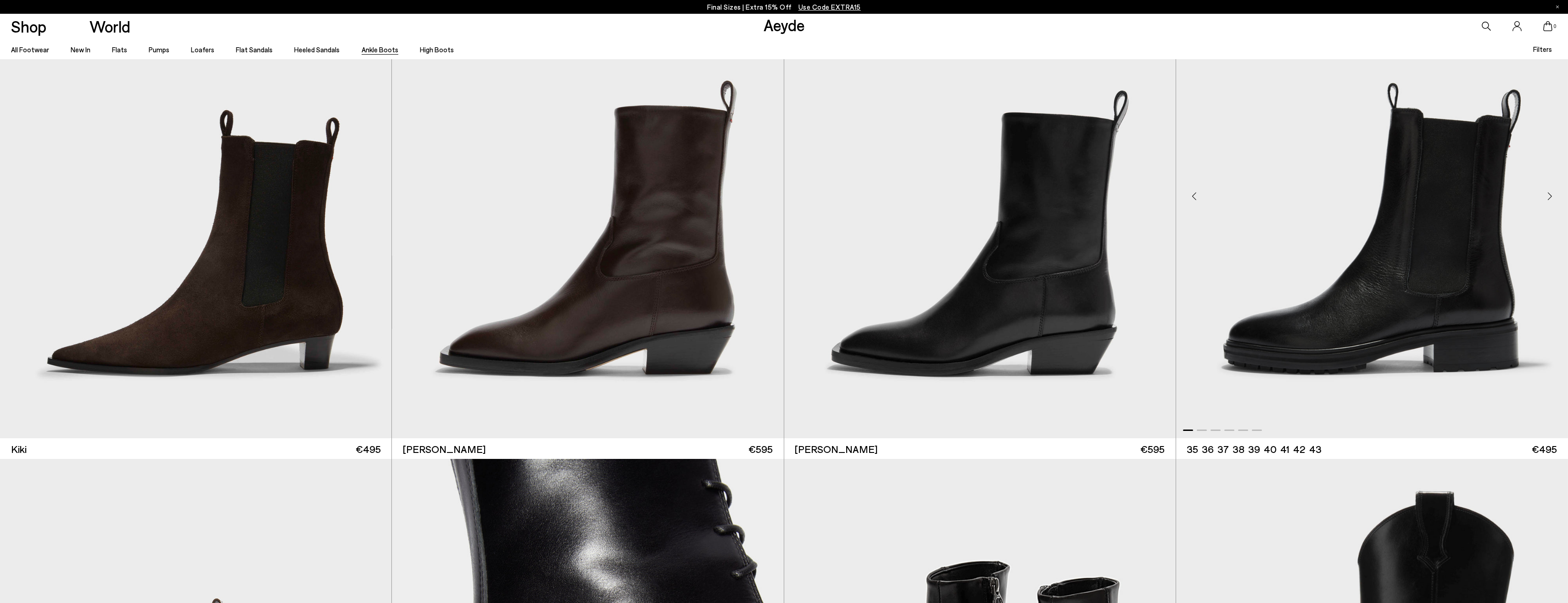
click at [1450, 304] on img "1 / 6" at bounding box center [1372, 192] width 392 height 491
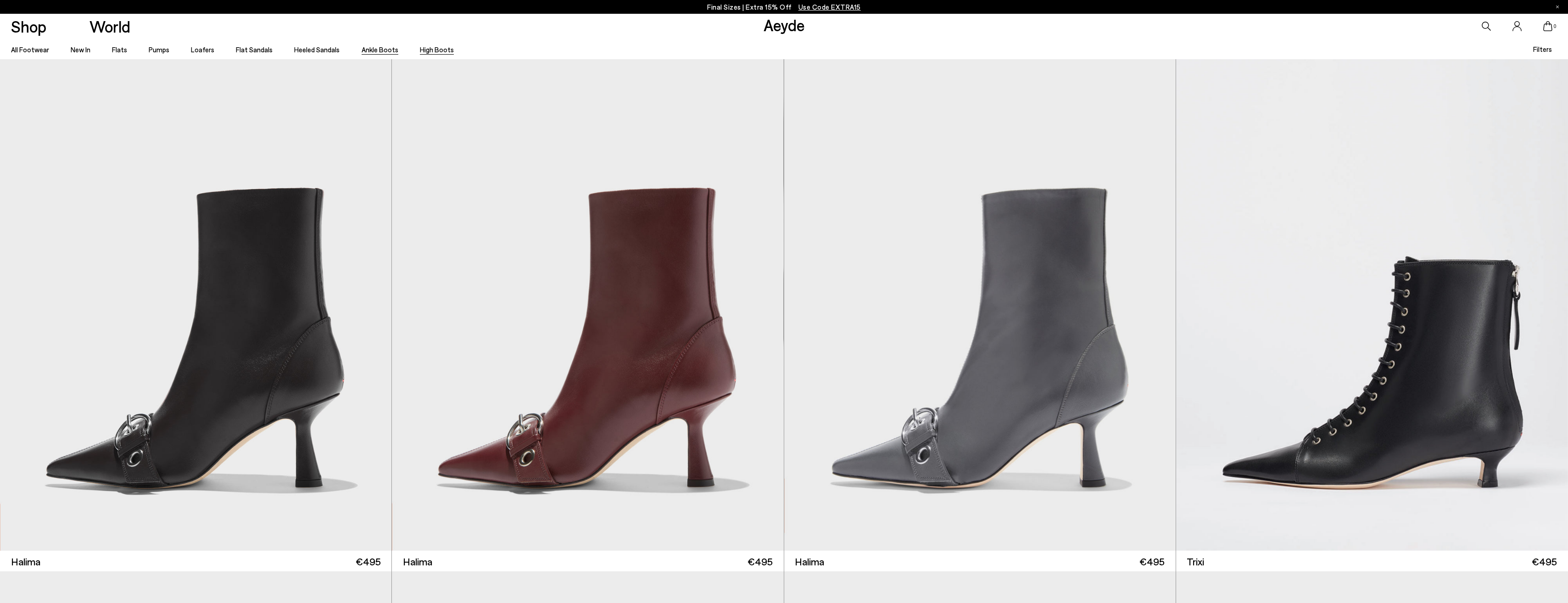
click at [430, 53] on link "High Boots" at bounding box center [437, 49] width 34 height 8
